Goal: Task Accomplishment & Management: Complete application form

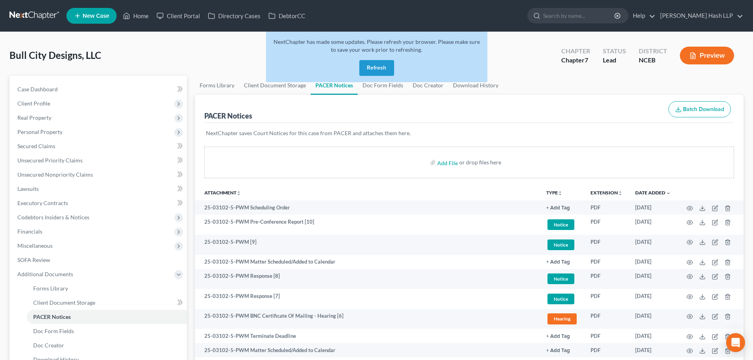
click at [374, 66] on button "Refresh" at bounding box center [376, 68] width 35 height 16
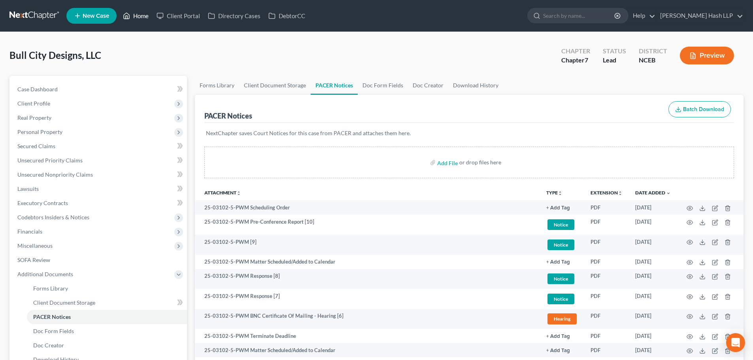
click at [139, 18] on link "Home" at bounding box center [136, 16] width 34 height 14
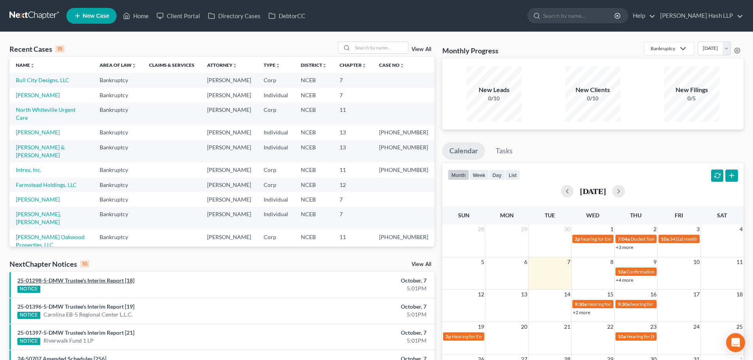
click at [105, 283] on link "25-01298-5-DMW Trustee's Interim Report [18]" at bounding box center [75, 280] width 117 height 7
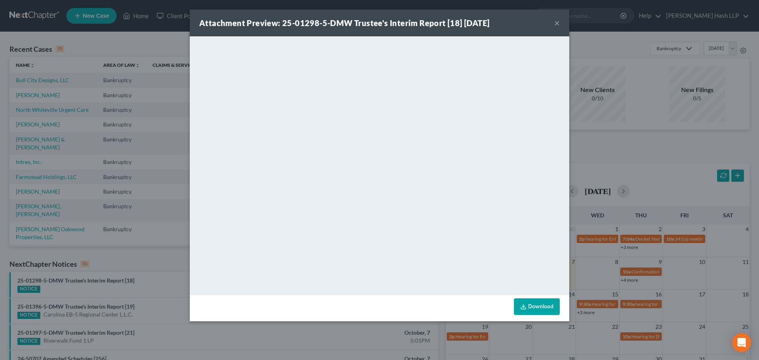
click at [556, 21] on button "×" at bounding box center [557, 22] width 6 height 9
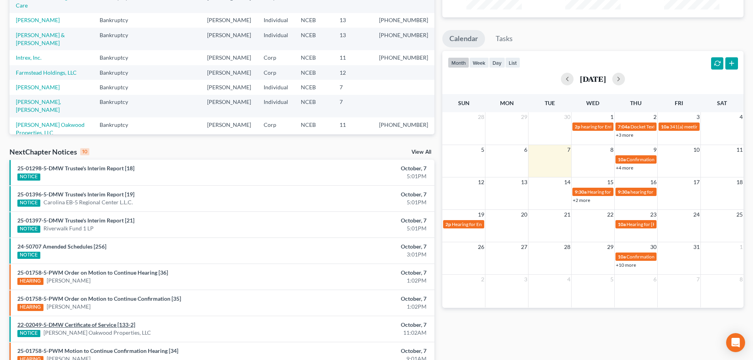
scroll to position [119, 0]
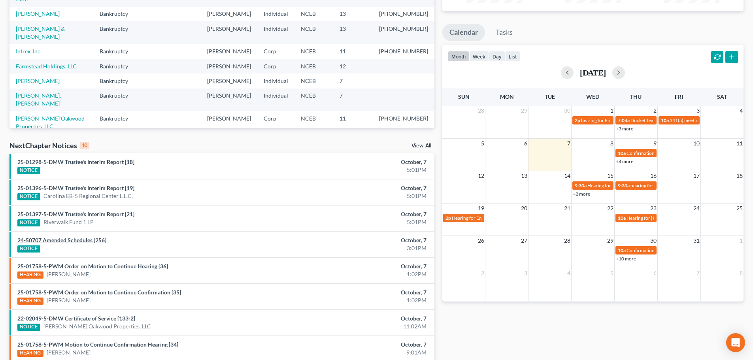
click at [71, 242] on link "24-50707 Amended Schedules [256]" at bounding box center [61, 240] width 89 height 7
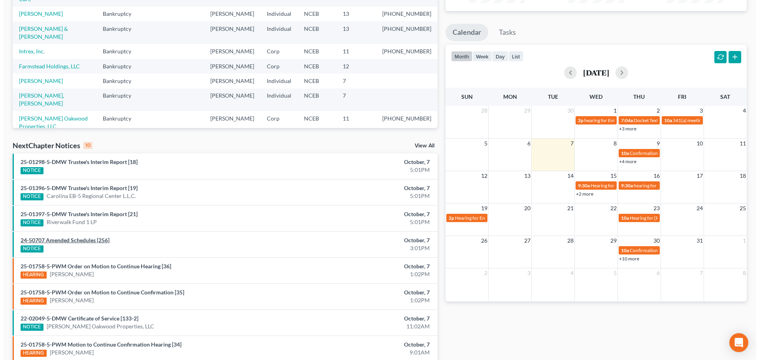
scroll to position [103, 0]
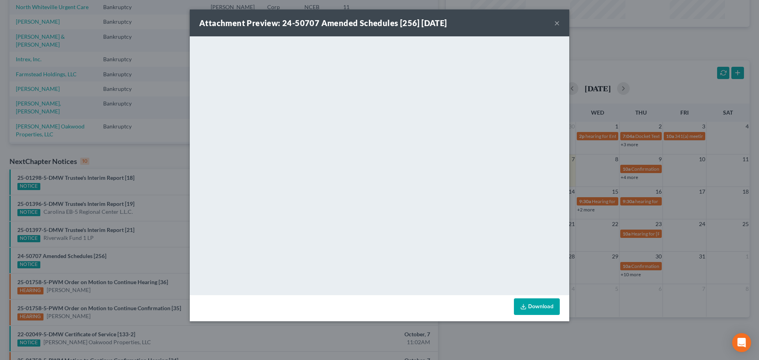
click at [557, 24] on button "×" at bounding box center [557, 22] width 6 height 9
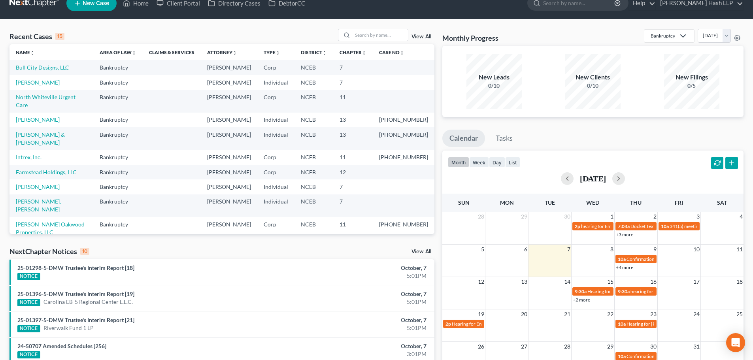
scroll to position [0, 0]
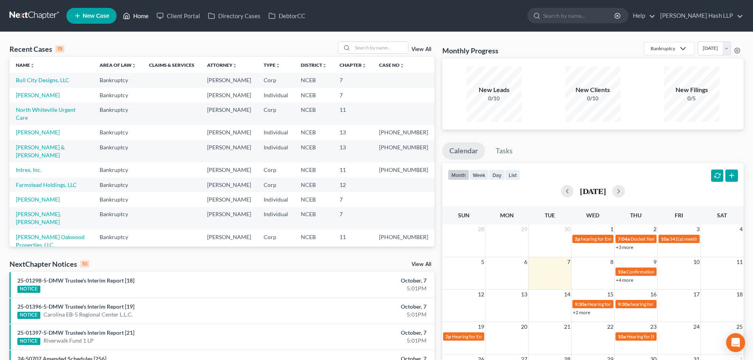
click at [142, 18] on link "Home" at bounding box center [136, 16] width 34 height 14
click at [181, 15] on link "Client Portal" at bounding box center [178, 16] width 51 height 14
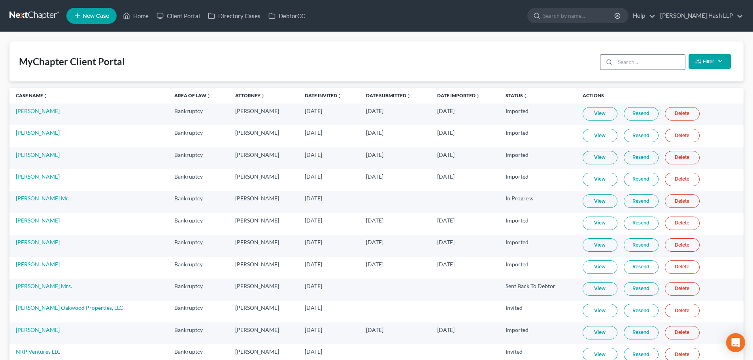
click at [632, 63] on input "search" at bounding box center [650, 62] width 70 height 15
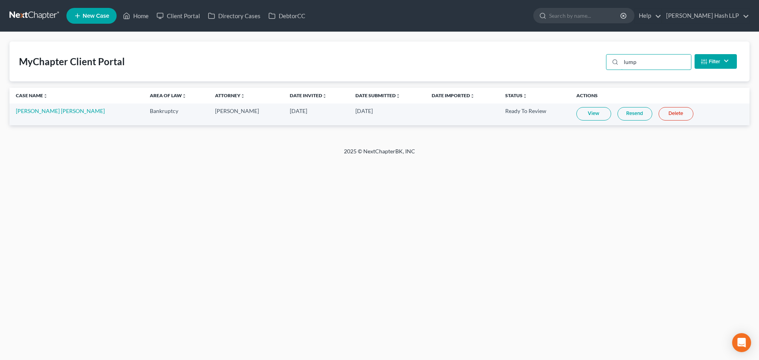
type input "lump"
click at [577, 115] on link "View" at bounding box center [594, 113] width 35 height 13
click at [139, 15] on link "Home" at bounding box center [136, 16] width 34 height 14
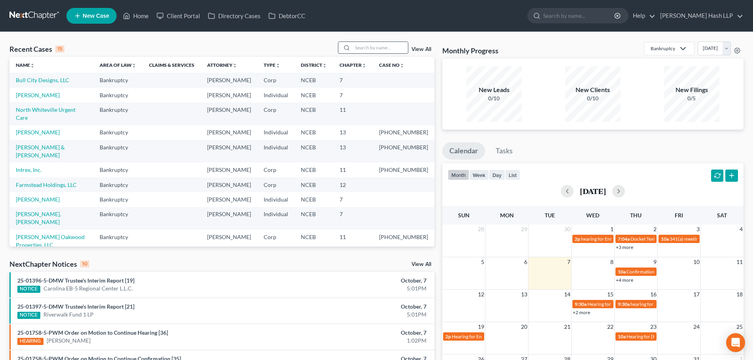
click at [364, 51] on input "search" at bounding box center [380, 47] width 55 height 11
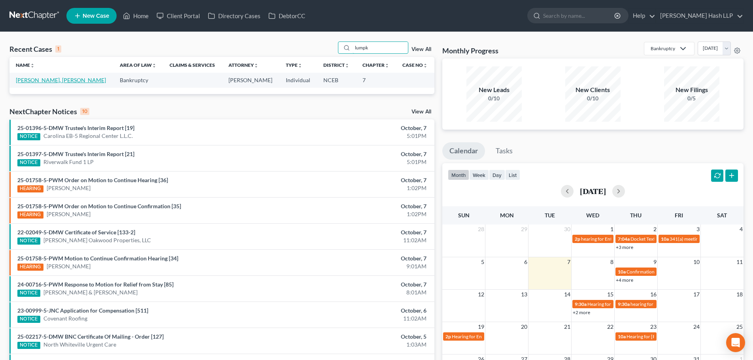
type input "lumpk"
click at [43, 78] on link "Lumpkin, Straughn" at bounding box center [61, 80] width 90 height 7
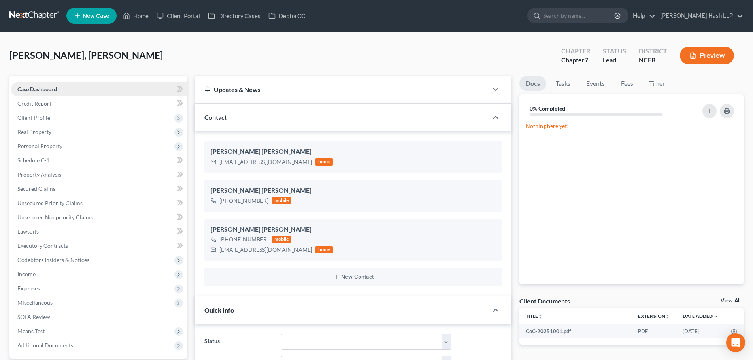
click at [50, 89] on span "Case Dashboard" at bounding box center [37, 89] width 40 height 7
click at [38, 204] on span "Unsecured Priority Claims" at bounding box center [49, 203] width 65 height 7
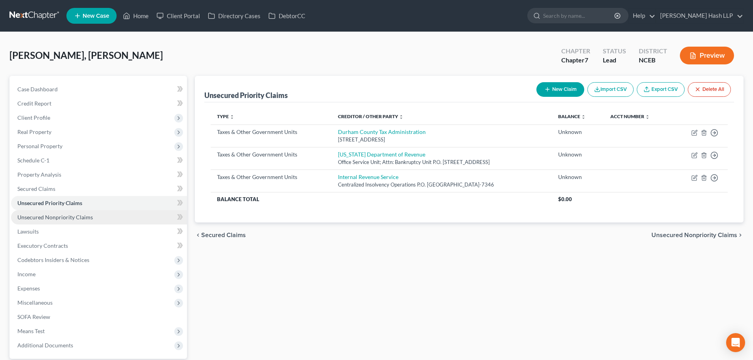
click at [38, 219] on span "Unsecured Nonpriority Claims" at bounding box center [55, 217] width 76 height 7
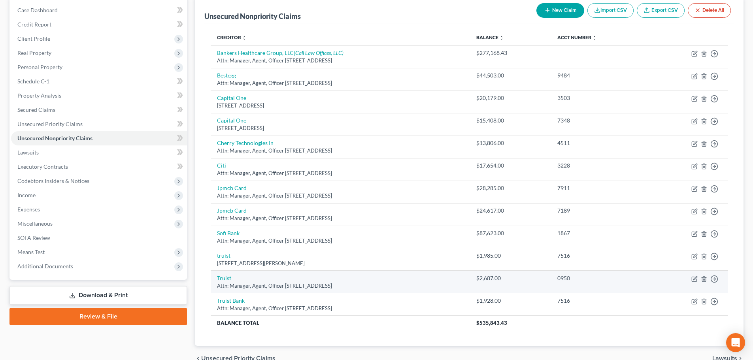
scroll to position [119, 0]
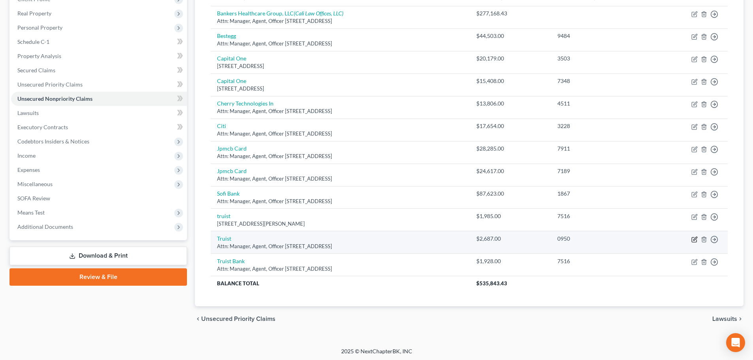
click at [696, 240] on icon "button" at bounding box center [695, 239] width 6 height 6
select select "28"
select select "2"
select select "0"
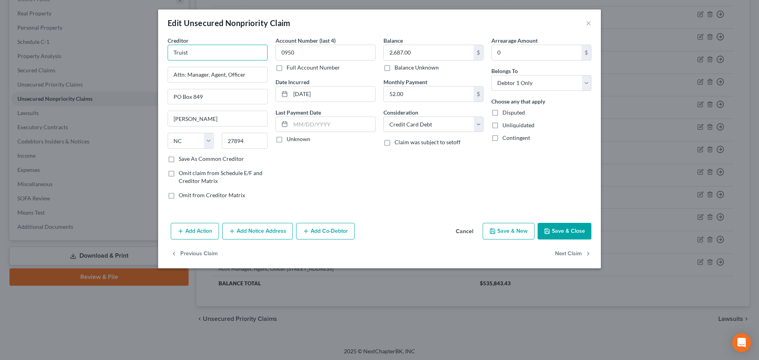
click at [228, 51] on input "Truist" at bounding box center [218, 53] width 100 height 16
type input "Truist Bank"
click at [567, 232] on button "Save & Close" at bounding box center [565, 231] width 54 height 17
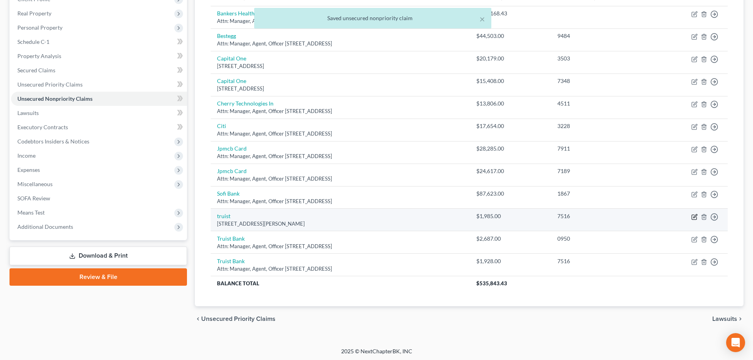
click at [693, 215] on icon "button" at bounding box center [695, 217] width 6 height 6
select select "28"
select select "2"
select select "0"
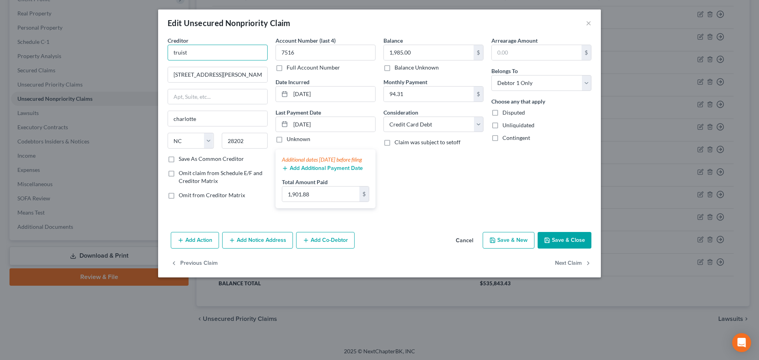
click at [173, 51] on input "truist" at bounding box center [218, 53] width 100 height 16
click at [208, 53] on input "Truist" at bounding box center [218, 53] width 100 height 16
type input "Truist Bank"
drag, startPoint x: 227, startPoint y: 76, endPoint x: 161, endPoint y: 78, distance: 65.7
click at [161, 78] on div "Creditor * Truist Bank 214 N Tryon St charlotte State AL AK AR AZ CA CO CT DE D…" at bounding box center [379, 132] width 443 height 193
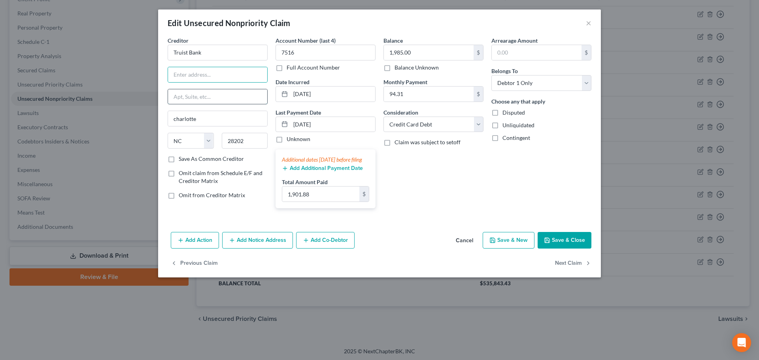
click at [189, 98] on input "text" at bounding box center [217, 96] width 99 height 15
paste input "214 N Tryon St"
type input "214 N Tryon St."
click at [226, 76] on input "text" at bounding box center [217, 74] width 99 height 15
type input "Attn: Manager, Agent, Officer"
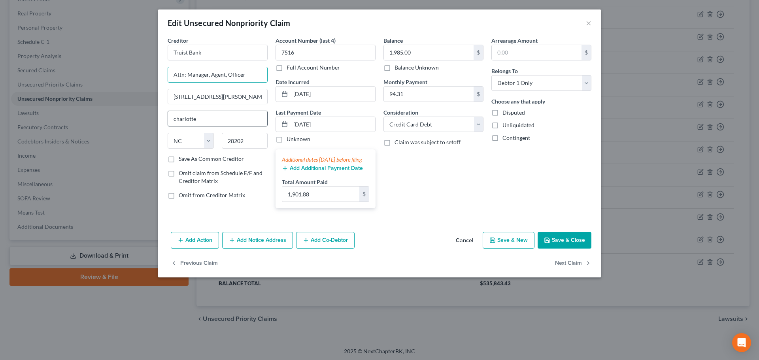
click at [175, 119] on input "charlotte" at bounding box center [217, 118] width 99 height 15
type input "Charlotte"
click at [562, 246] on button "Save & Close" at bounding box center [565, 240] width 54 height 17
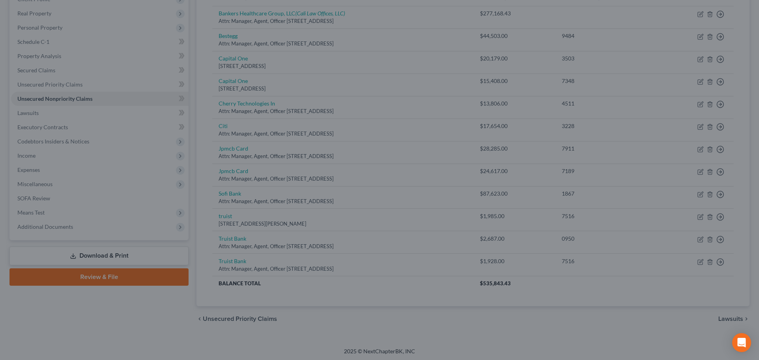
type input "0"
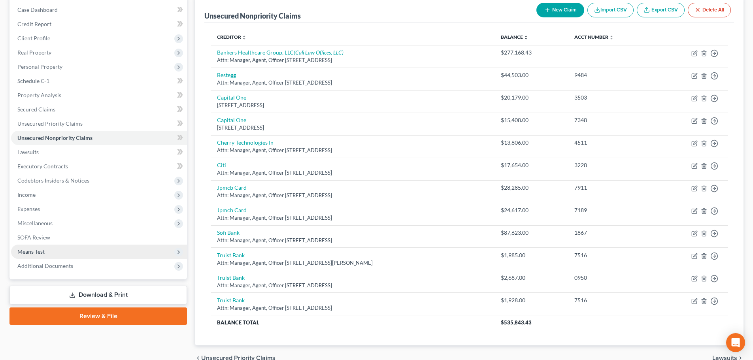
scroll to position [41, 0]
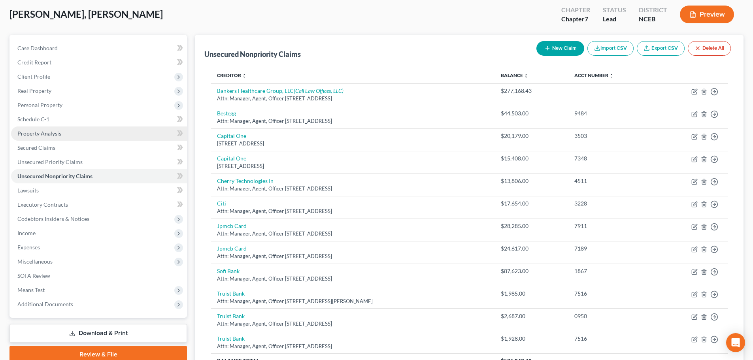
click at [52, 136] on span "Property Analysis" at bounding box center [39, 133] width 44 height 7
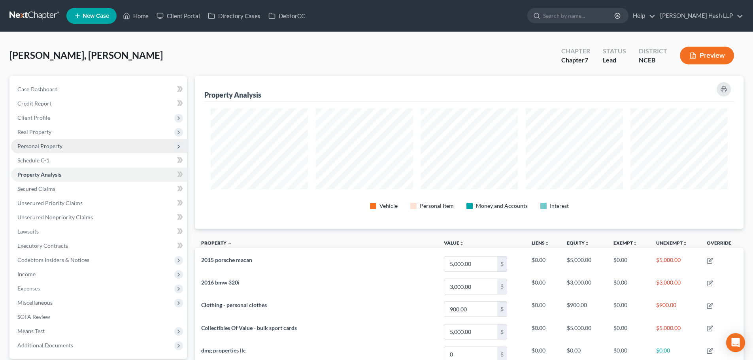
click at [45, 148] on span "Personal Property" at bounding box center [39, 146] width 45 height 7
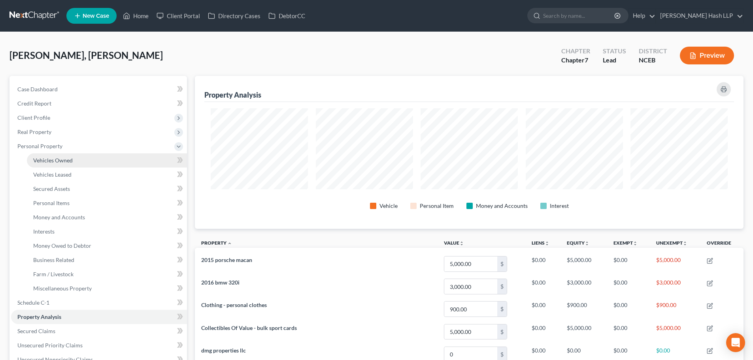
click at [61, 159] on span "Vehicles Owned" at bounding box center [53, 160] width 40 height 7
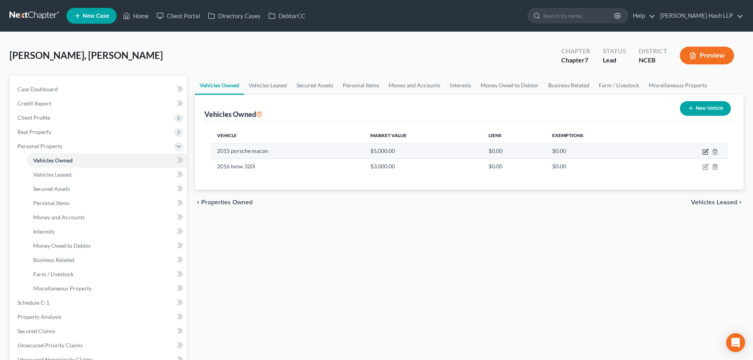
drag, startPoint x: 704, startPoint y: 152, endPoint x: 698, endPoint y: 151, distance: 6.0
click at [704, 152] on icon "button" at bounding box center [706, 152] width 6 height 6
select select "0"
select select "11"
select select "1"
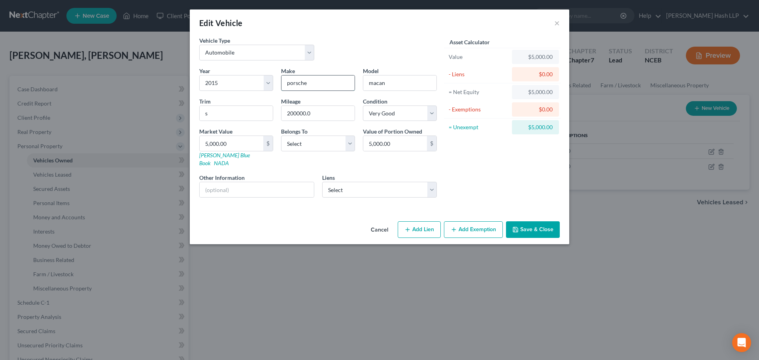
click at [285, 82] on input "porsche" at bounding box center [318, 83] width 73 height 15
type input "Porsche"
click at [369, 84] on input "macan" at bounding box center [399, 83] width 73 height 15
type input "Macan"
